Goal: Task Accomplishment & Management: Use online tool/utility

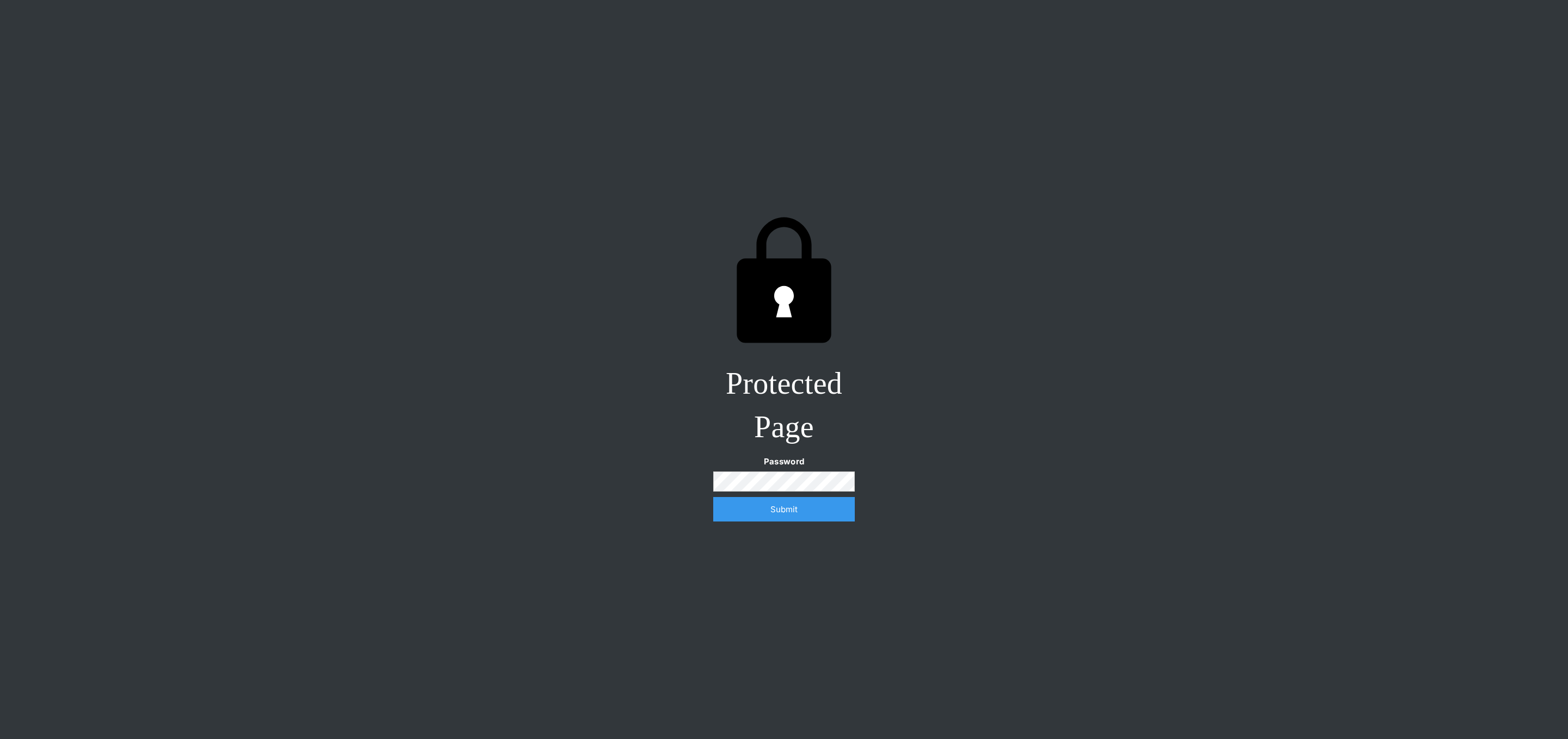
click at [713, 497] on input "Submit" at bounding box center [783, 510] width 142 height 25
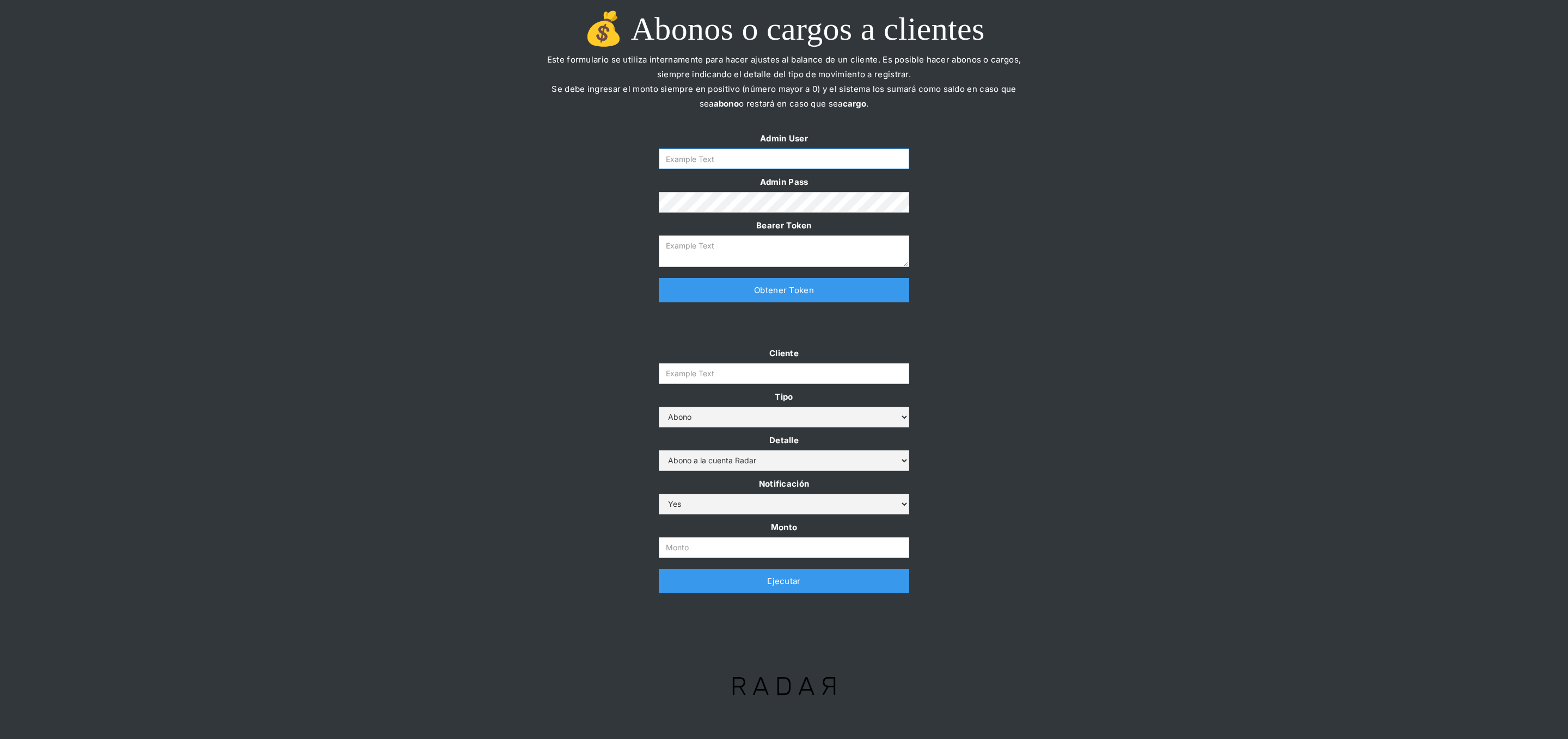
click at [729, 168] on input "Form" at bounding box center [784, 159] width 251 height 21
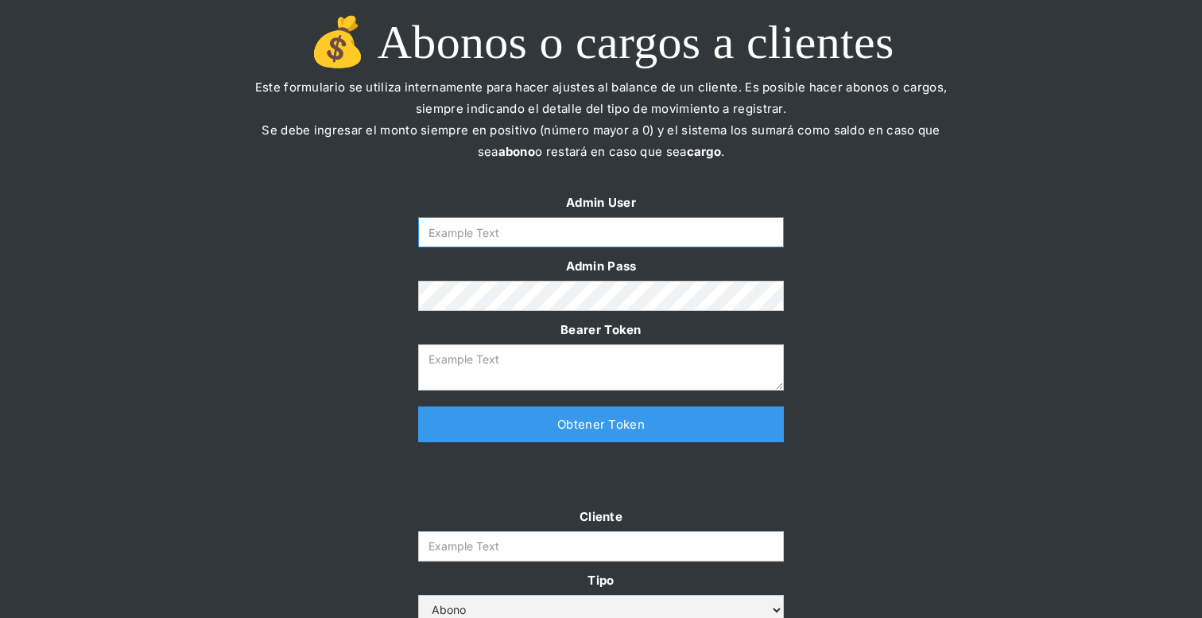
click at [564, 240] on input "Form" at bounding box center [601, 232] width 366 height 30
paste input "[PERSON_NAME][EMAIL_ADDRESS][DOMAIN_NAME]"
type input "[PERSON_NAME][EMAIL_ADDRESS][DOMAIN_NAME]"
click at [1036, 245] on div "Admin User [PERSON_NAME][EMAIL_ADDRESS][DOMAIN_NAME] Admin Pass Bearer Token Th…" at bounding box center [601, 325] width 1202 height 266
click at [487, 429] on link "Obtener Token" at bounding box center [601, 424] width 366 height 36
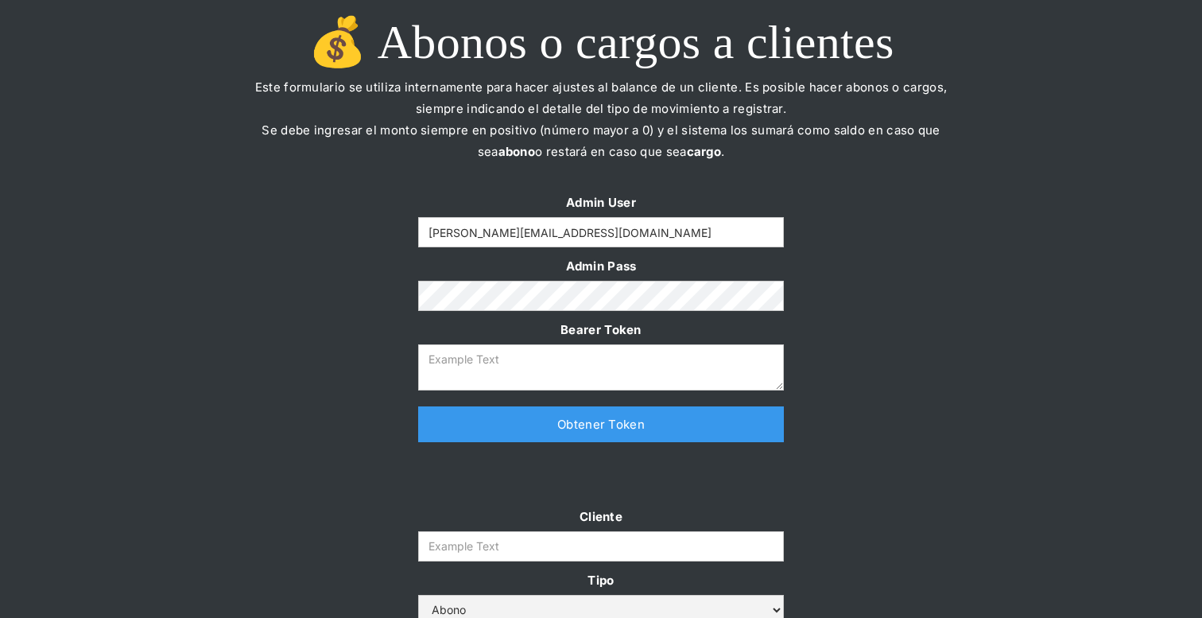
type textarea "[SECURITY_DATA]"
click at [469, 545] on input "Cliente" at bounding box center [601, 546] width 366 height 30
paste input "clpro-rt"
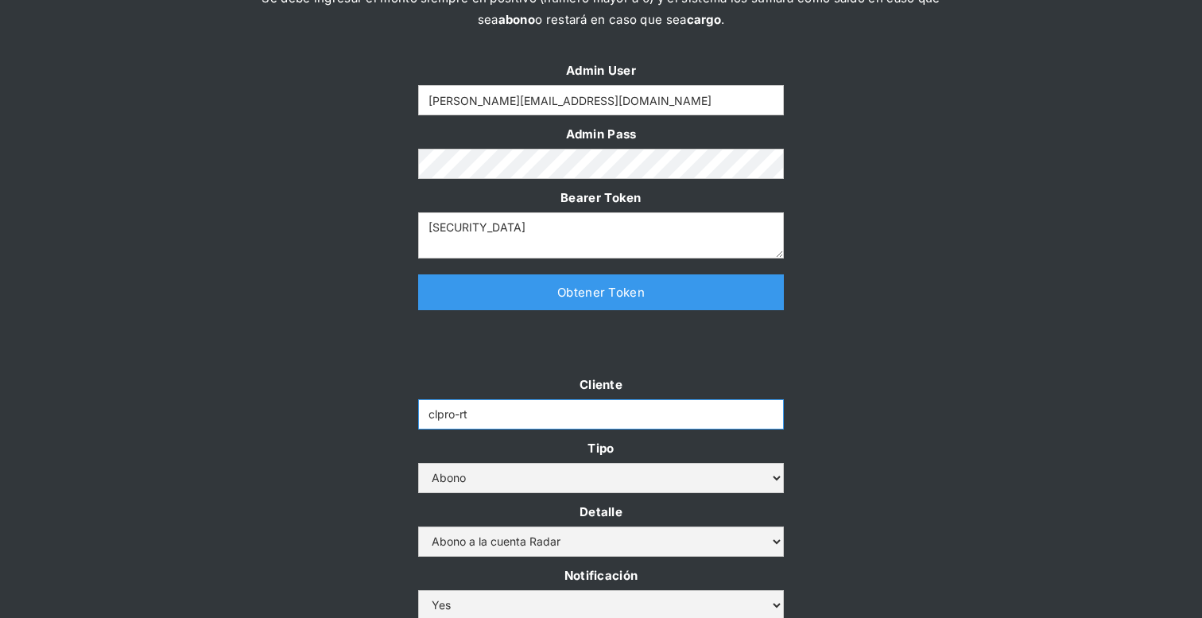
scroll to position [207, 0]
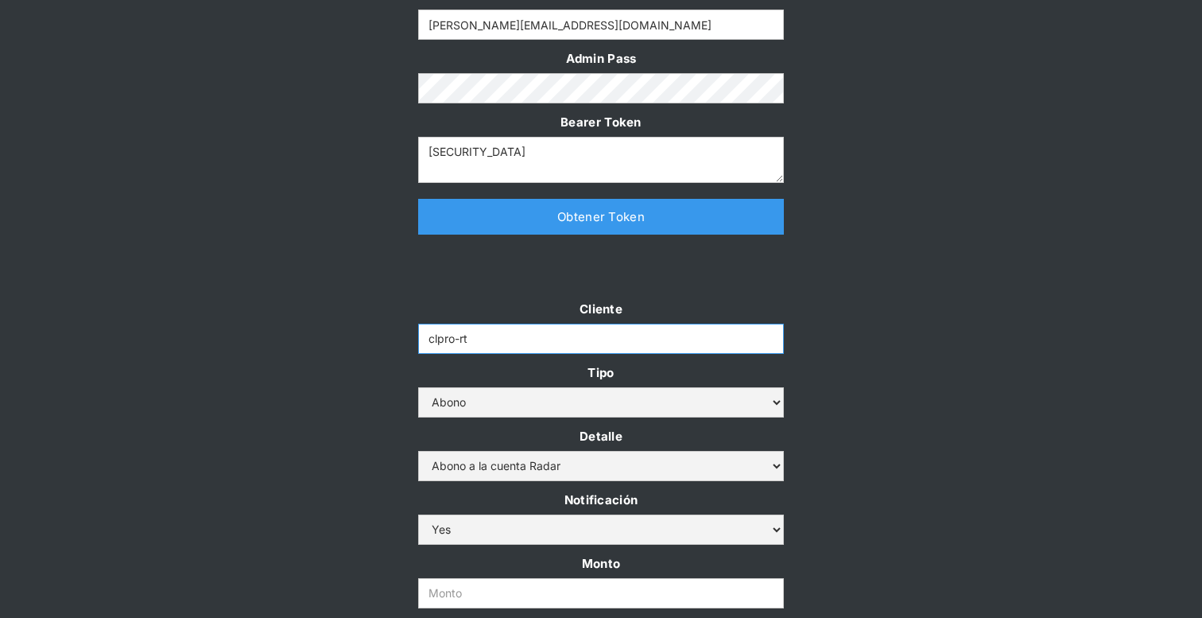
type input "clpro-rt"
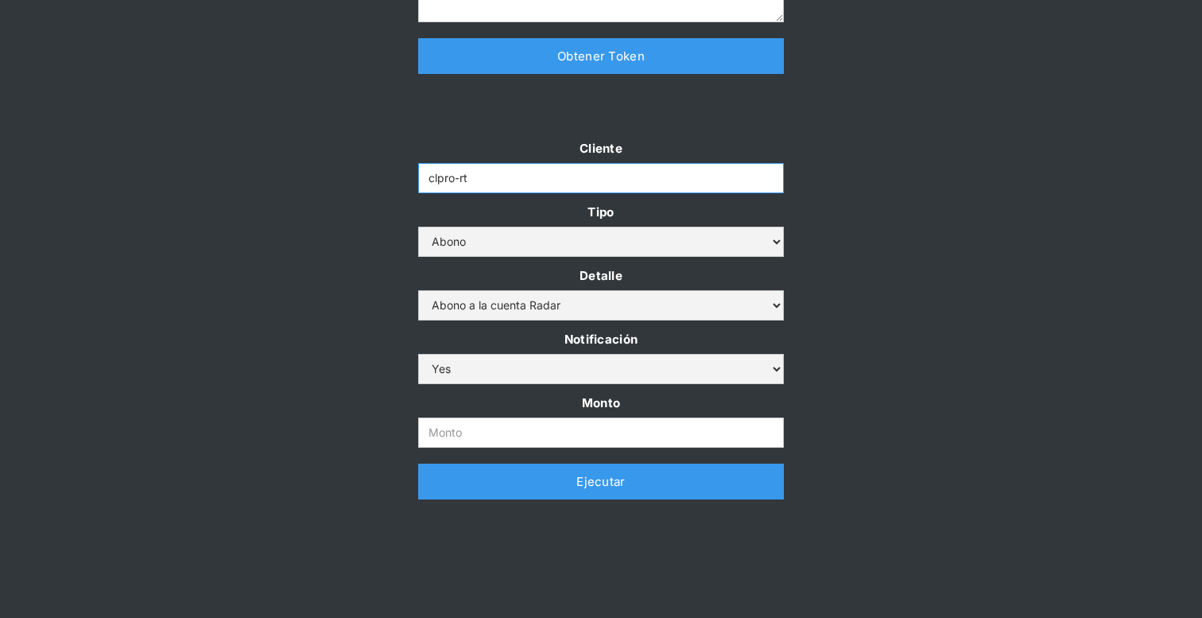
scroll to position [391, 0]
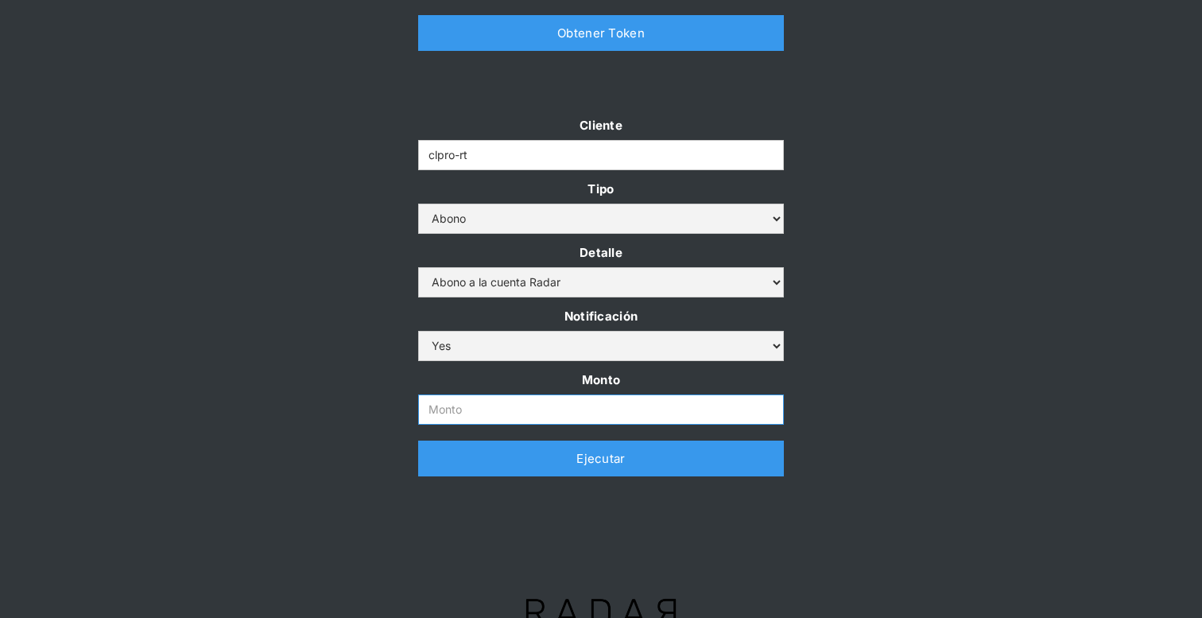
click at [470, 407] on input "Monto" at bounding box center [601, 409] width 366 height 30
paste input "360.000.000"
type input "360.000.000"
click at [923, 332] on div "Cliente clpro-rt Tipo Abono Cargo Detalle Abono a la cuenta Radar Devolución po…" at bounding box center [601, 303] width 1202 height 378
